Goal: Navigation & Orientation: Find specific page/section

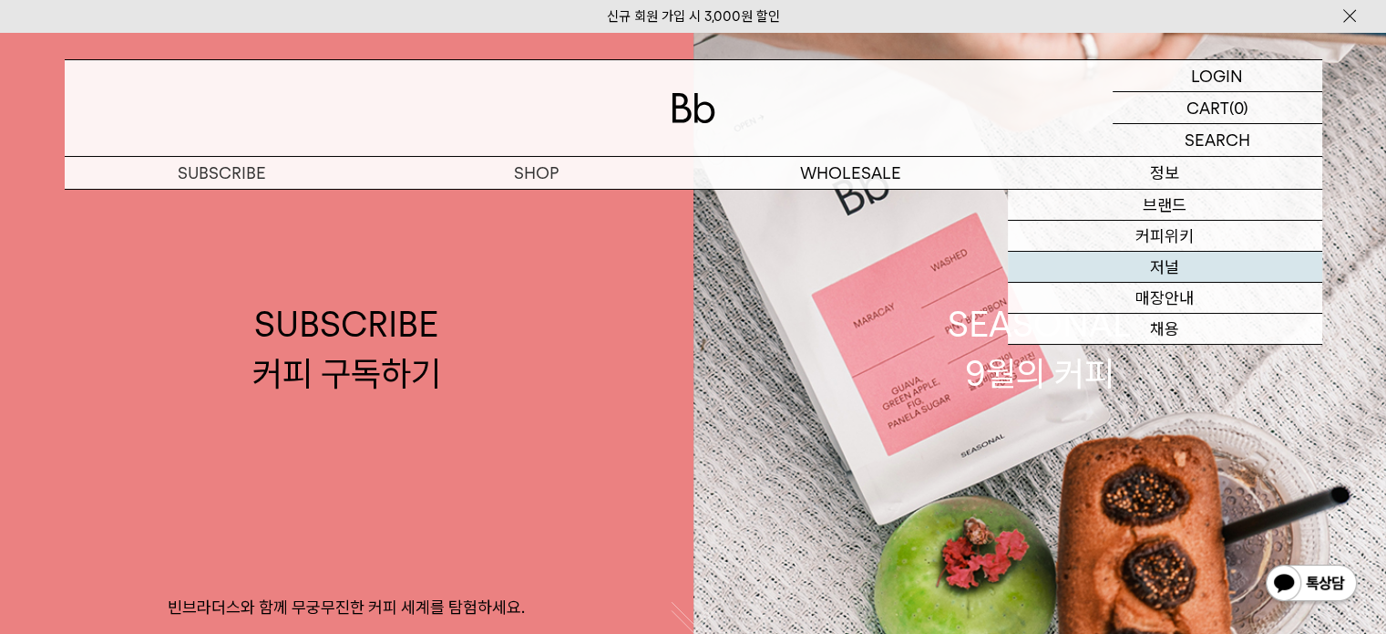
click at [1176, 261] on link "저널" at bounding box center [1165, 267] width 314 height 31
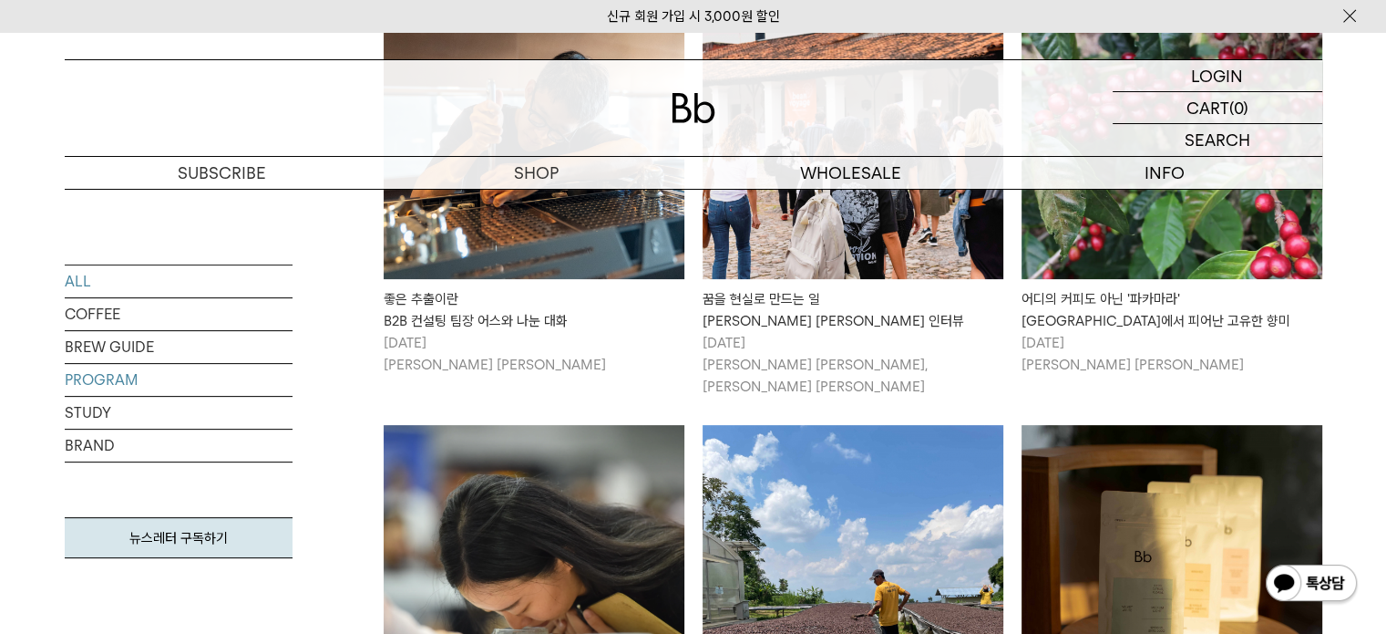
click at [149, 376] on link "PROGRAM" at bounding box center [179, 380] width 228 height 32
